Goal: Transaction & Acquisition: Book appointment/travel/reservation

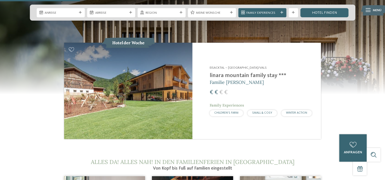
scroll to position [432, 0]
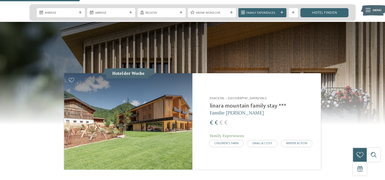
click at [220, 103] on h2 "linara mountain family stay ***" at bounding box center [261, 106] width 102 height 7
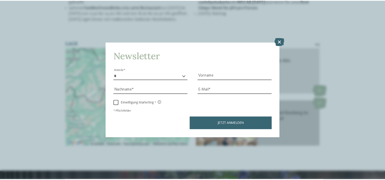
scroll to position [737, 0]
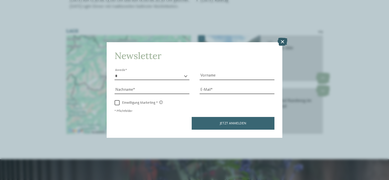
click at [283, 41] on icon at bounding box center [282, 42] width 10 height 8
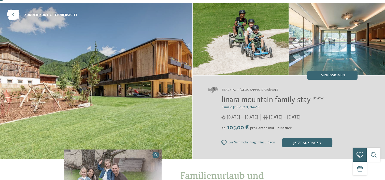
scroll to position [25, 0]
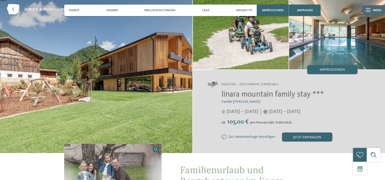
click at [161, 10] on span "Inklusivleistungen" at bounding box center [159, 10] width 31 height 4
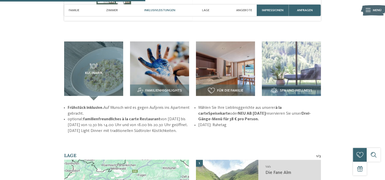
scroll to position [616, 0]
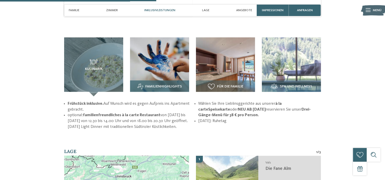
click at [155, 47] on img at bounding box center [159, 66] width 59 height 59
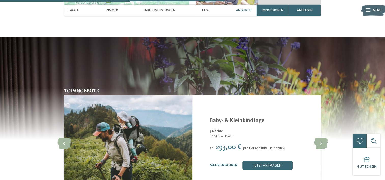
scroll to position [947, 0]
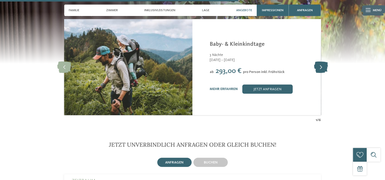
click at [320, 61] on icon at bounding box center [321, 66] width 14 height 11
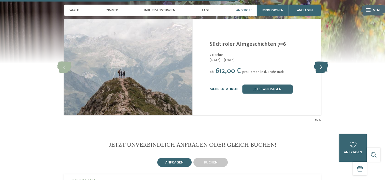
click at [320, 61] on icon at bounding box center [321, 66] width 14 height 11
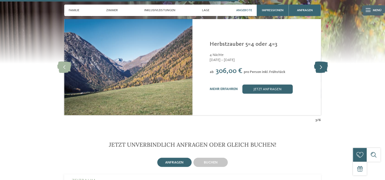
click at [321, 61] on icon at bounding box center [321, 66] width 14 height 11
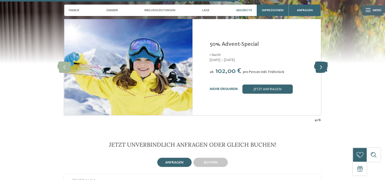
click at [321, 61] on icon at bounding box center [321, 66] width 14 height 11
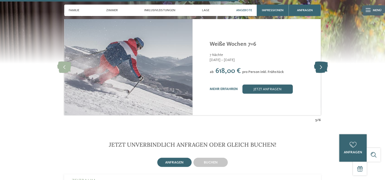
click at [321, 61] on icon at bounding box center [321, 66] width 14 height 11
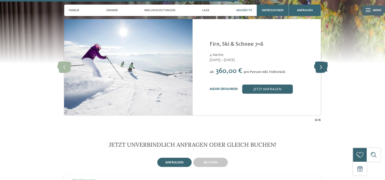
click at [321, 61] on icon at bounding box center [321, 66] width 14 height 11
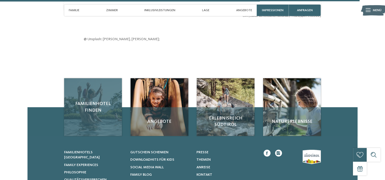
scroll to position [1430, 0]
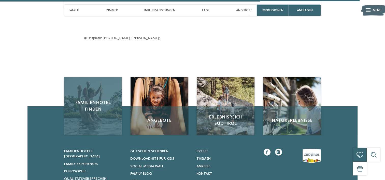
click at [94, 100] on span "Familienhotel finden" at bounding box center [93, 106] width 49 height 13
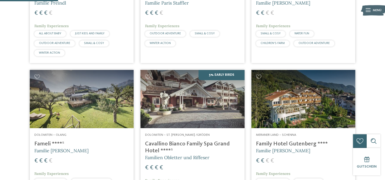
scroll to position [280, 0]
